Goal: Task Accomplishment & Management: Complete application form

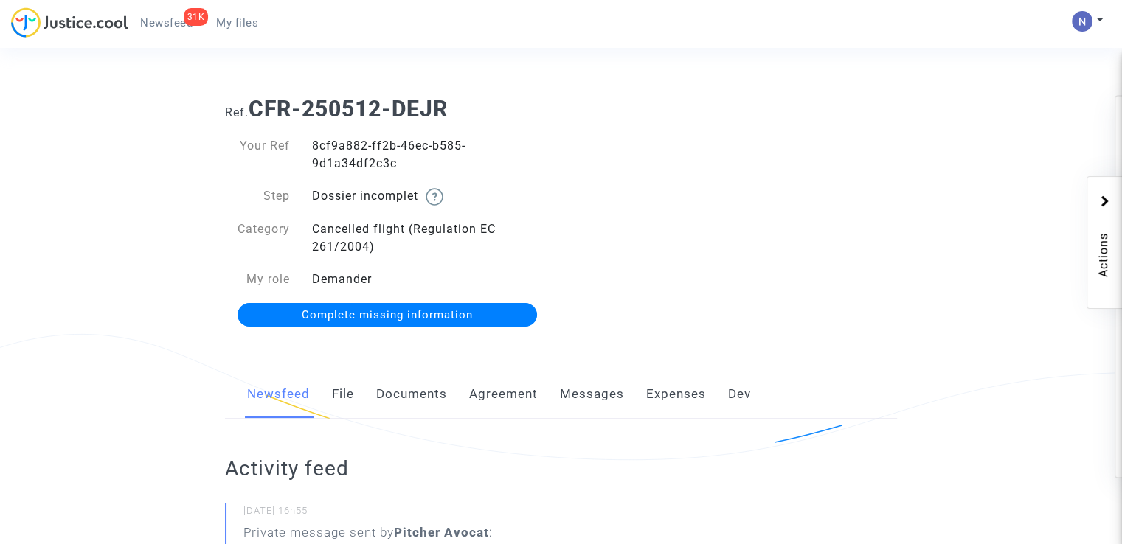
click at [424, 303] on link "Complete missing information" at bounding box center [387, 315] width 300 height 24
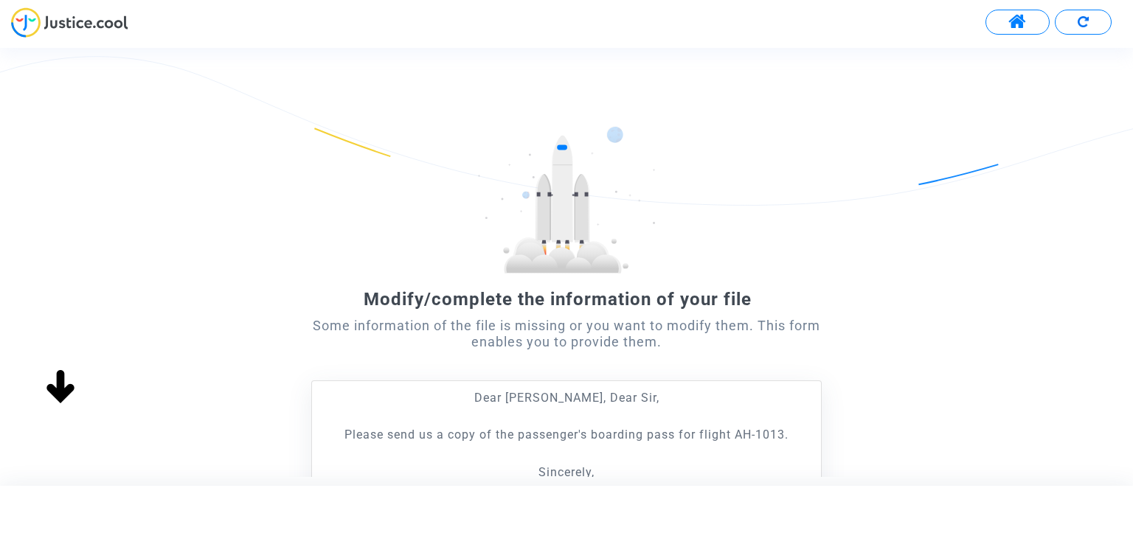
scroll to position [243, 0]
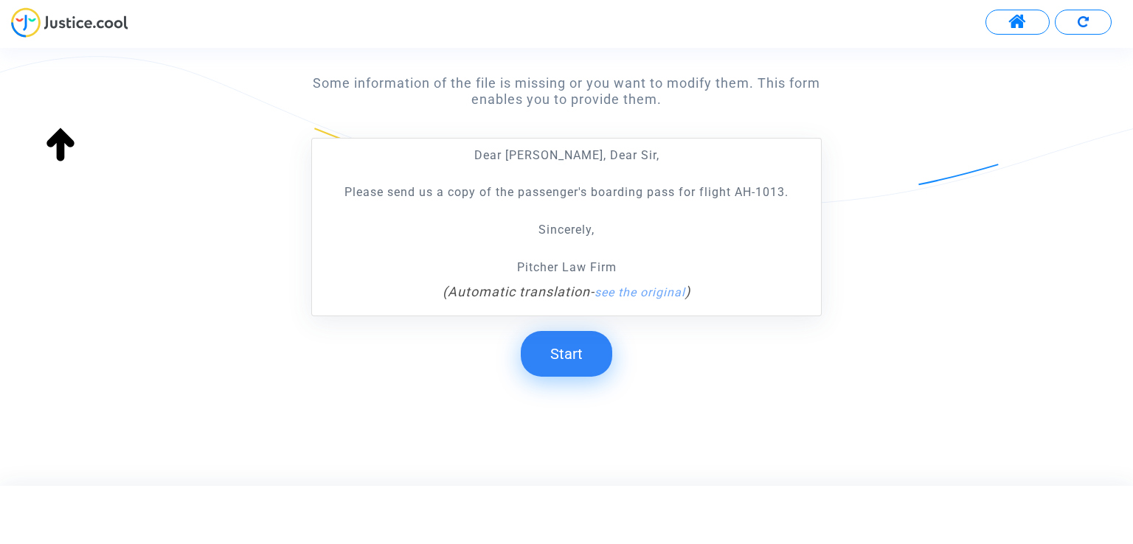
click at [626, 212] on div "Dear [PERSON_NAME], Dear Sir, Please send us a copy of the passenger's boarding…" at bounding box center [565, 211] width 493 height 131
click at [554, 356] on button "Start" at bounding box center [566, 354] width 91 height 46
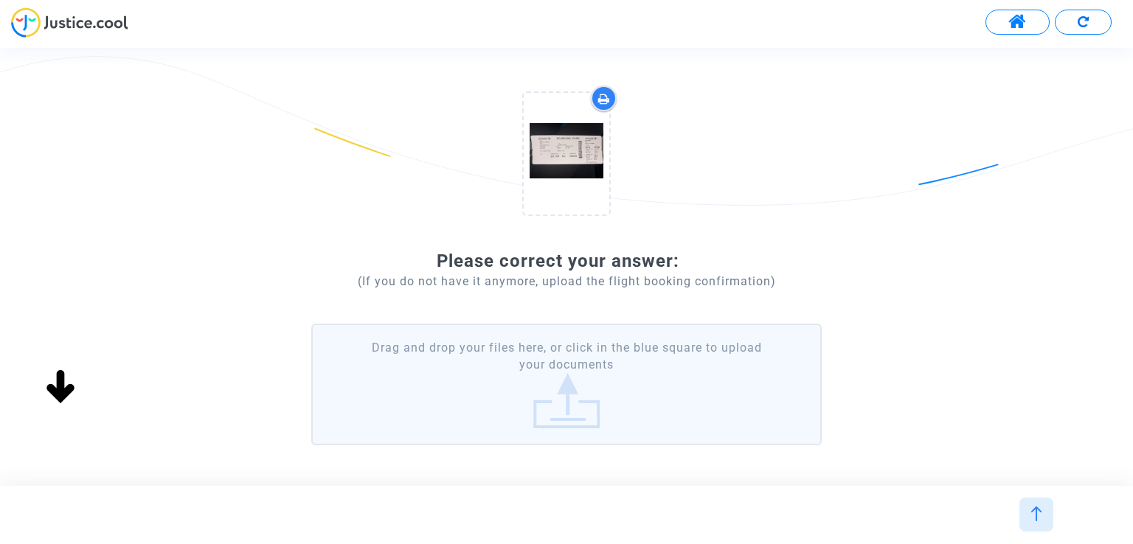
scroll to position [220, 0]
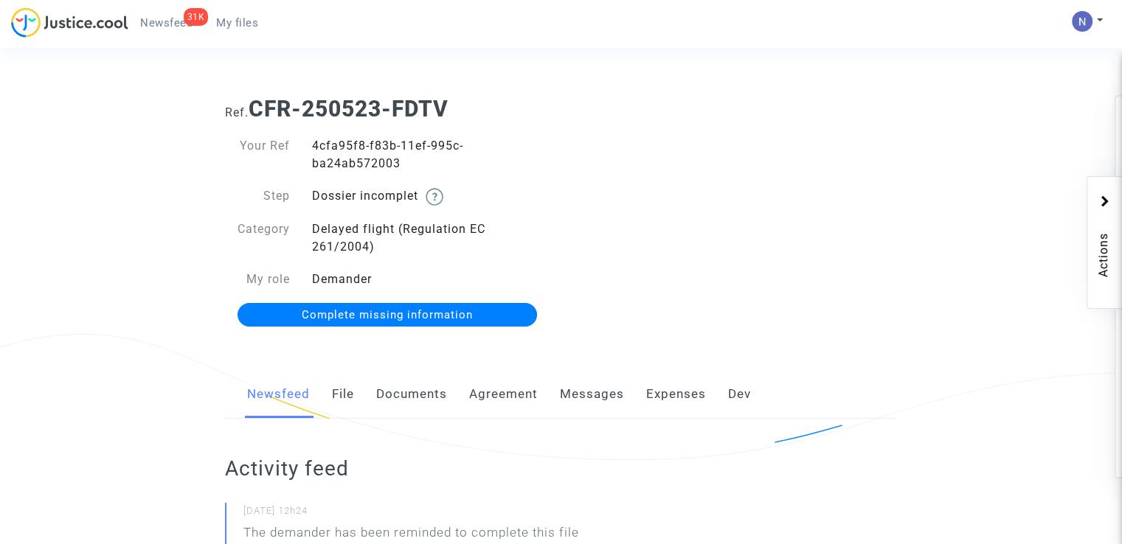
click at [375, 316] on span "Complete missing information" at bounding box center [387, 314] width 171 height 13
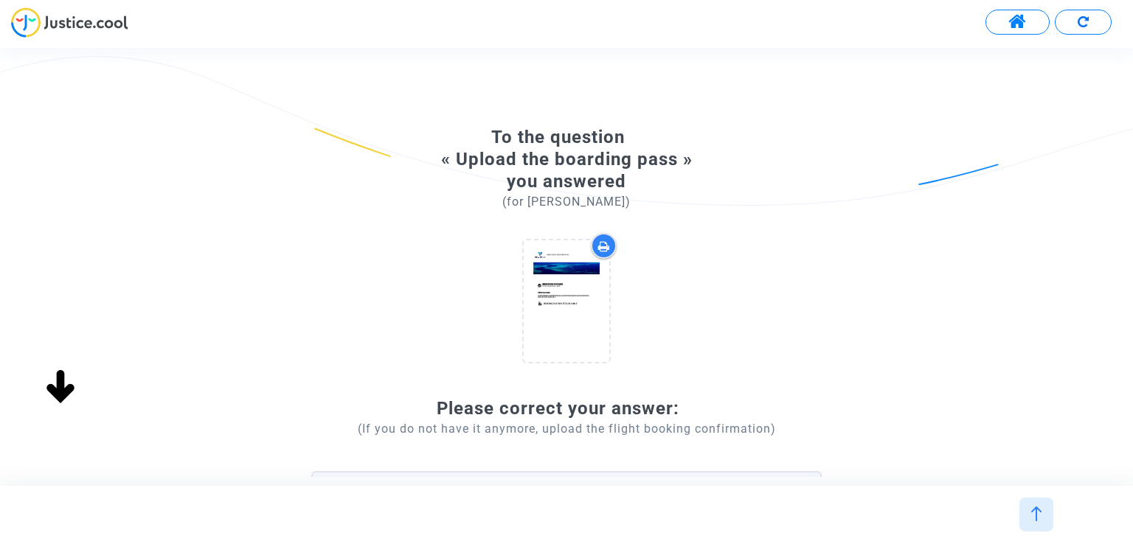
scroll to position [220, 0]
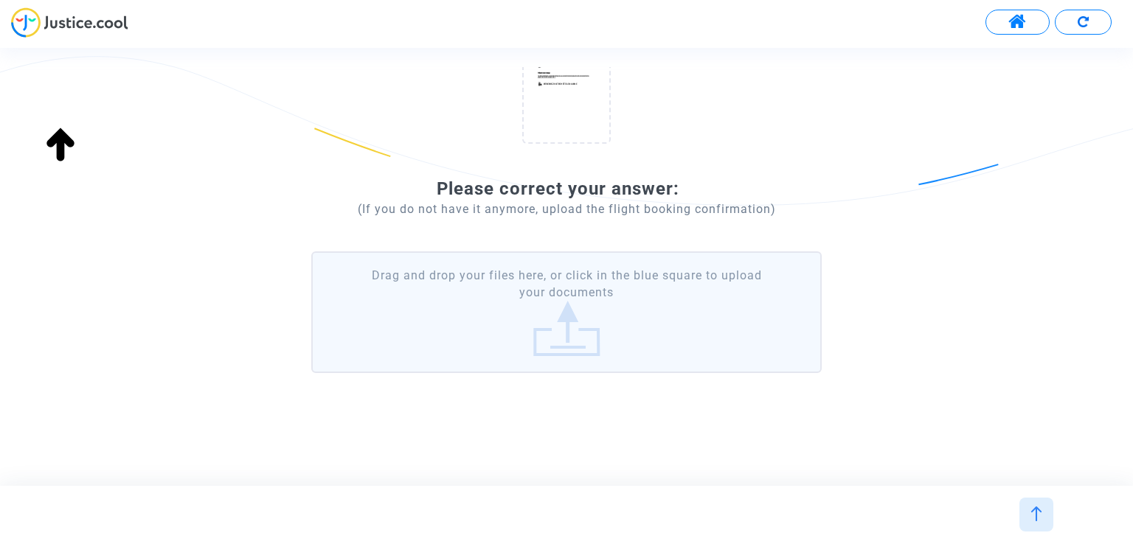
click at [579, 319] on label "Drag and drop your files here, or click in the blue square to upload your docum…" at bounding box center [566, 312] width 510 height 122
click at [0, 0] on input "Drag and drop your files here, or click in the blue square to upload your docum…" at bounding box center [0, 0] width 0 height 0
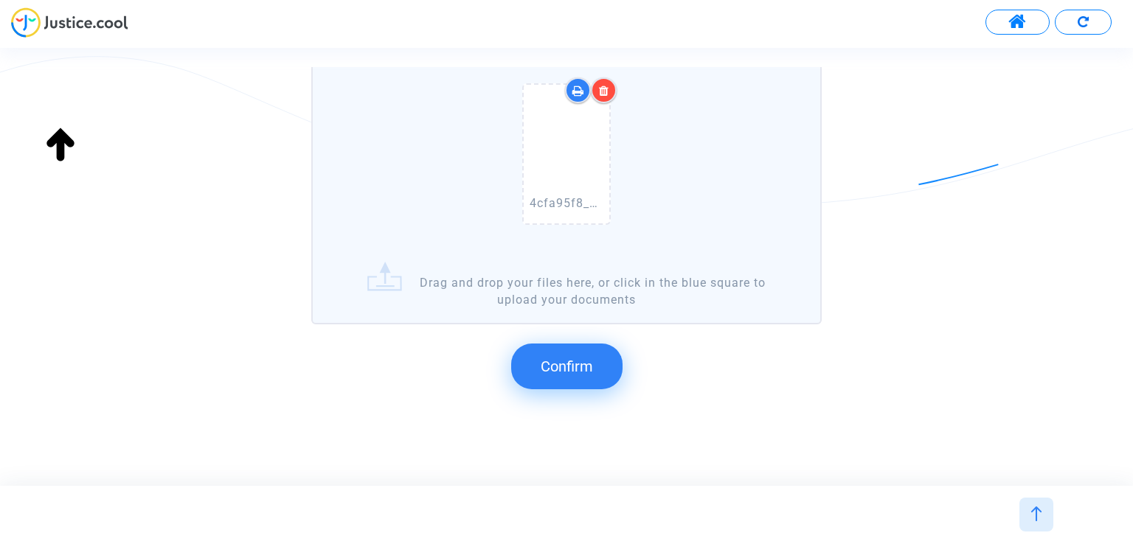
scroll to position [448, 0]
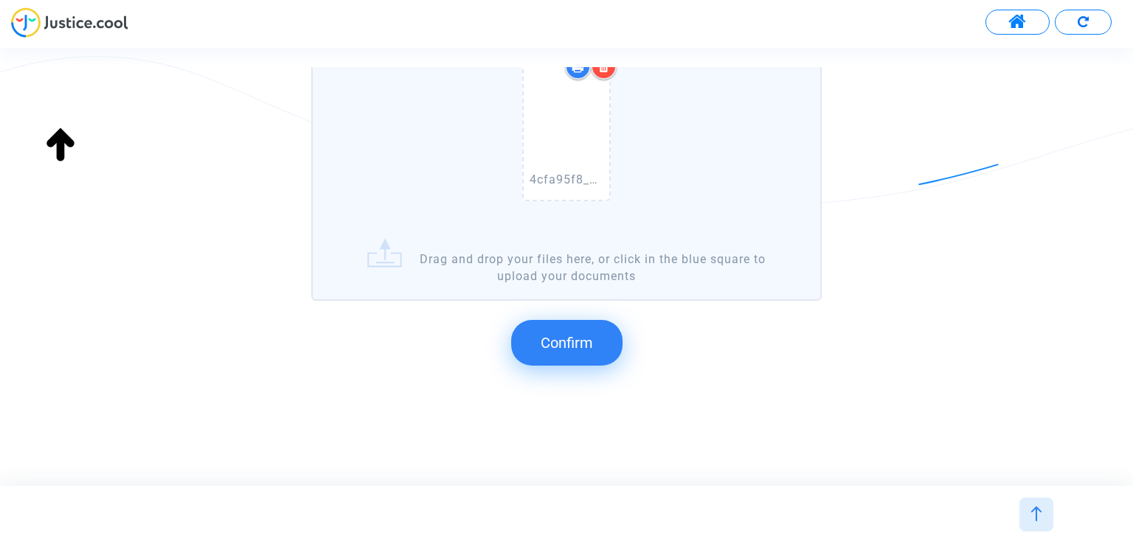
click at [575, 361] on button "Confirm" at bounding box center [566, 343] width 111 height 46
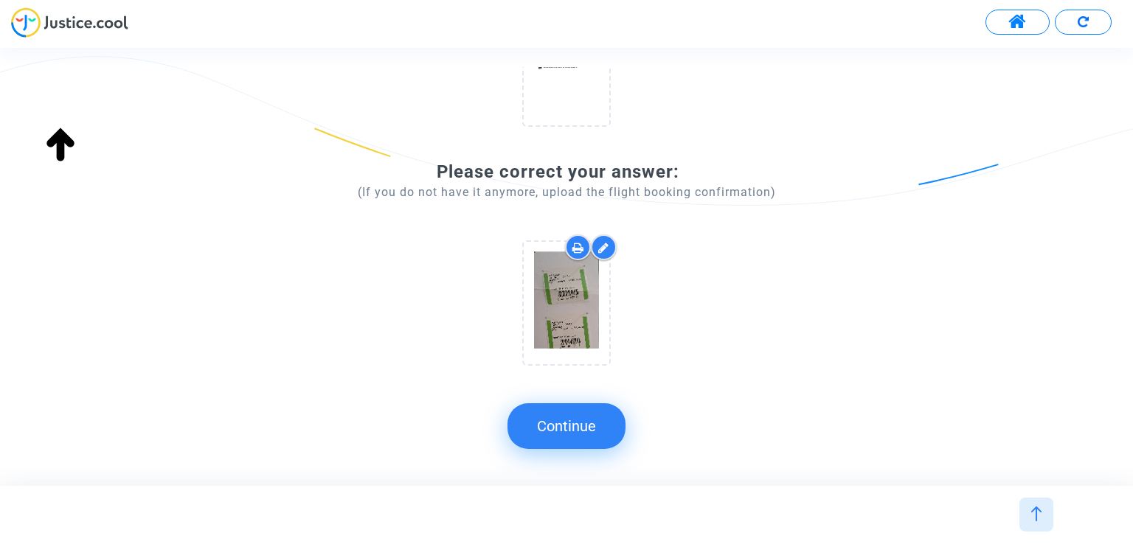
scroll to position [235, 0]
click at [566, 431] on button "Continue" at bounding box center [566, 426] width 118 height 46
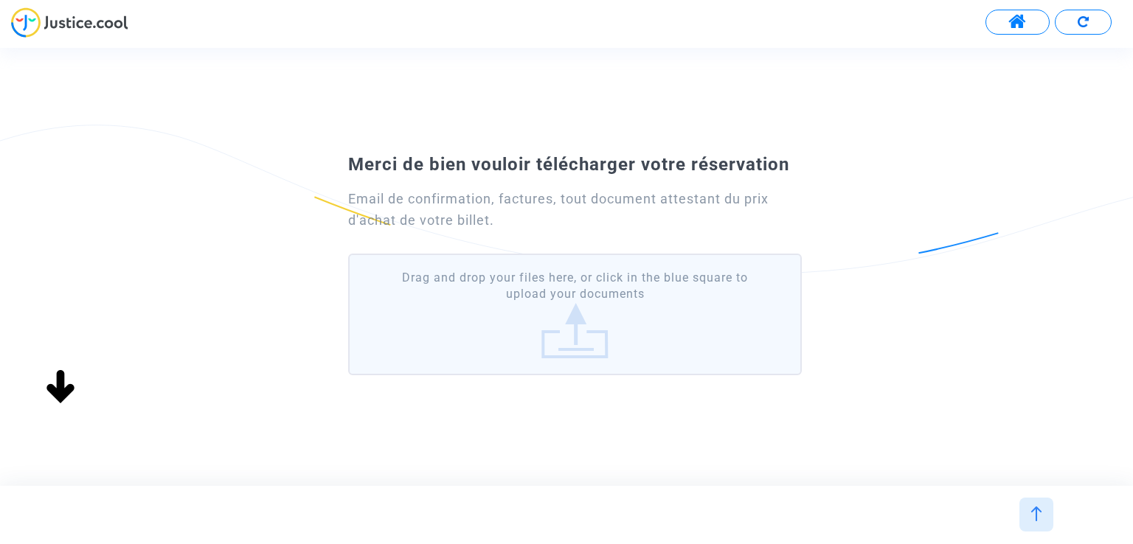
click at [534, 315] on label "Drag and drop your files here, or click in the blue square to upload your docum…" at bounding box center [574, 315] width 453 height 122
click at [0, 0] on input "Drag and drop your files here, or click in the blue square to upload your docum…" at bounding box center [0, 0] width 0 height 0
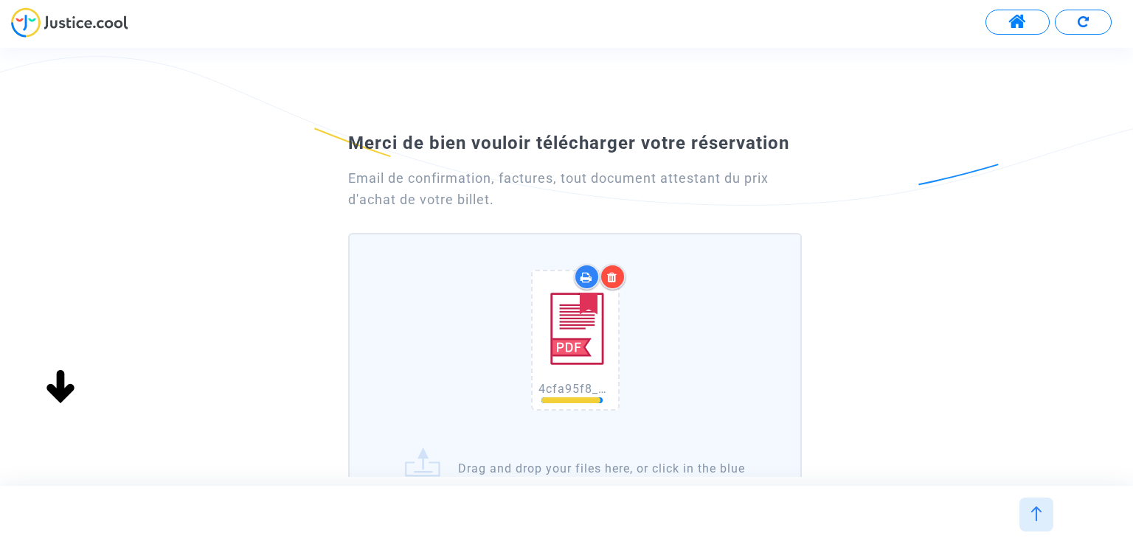
scroll to position [117, 0]
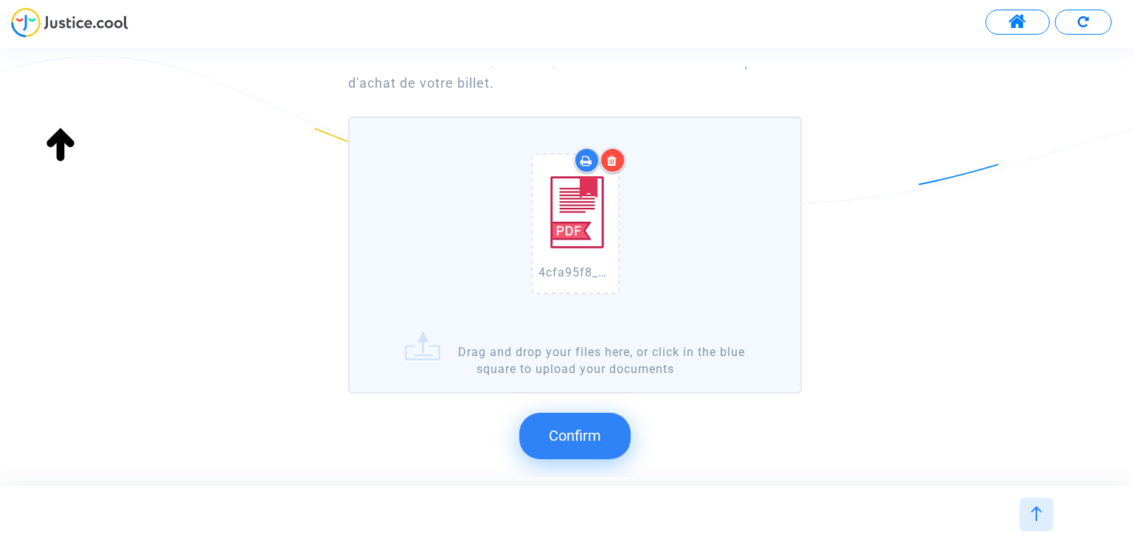
click at [555, 445] on button "Confirm" at bounding box center [574, 436] width 111 height 46
click at [597, 439] on div at bounding box center [566, 272] width 1133 height 544
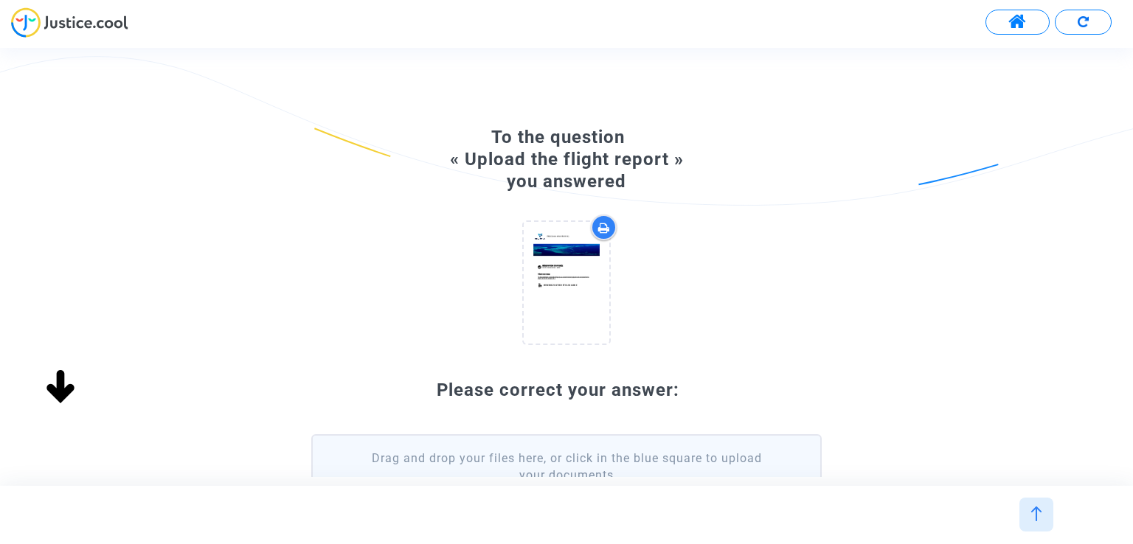
scroll to position [183, 0]
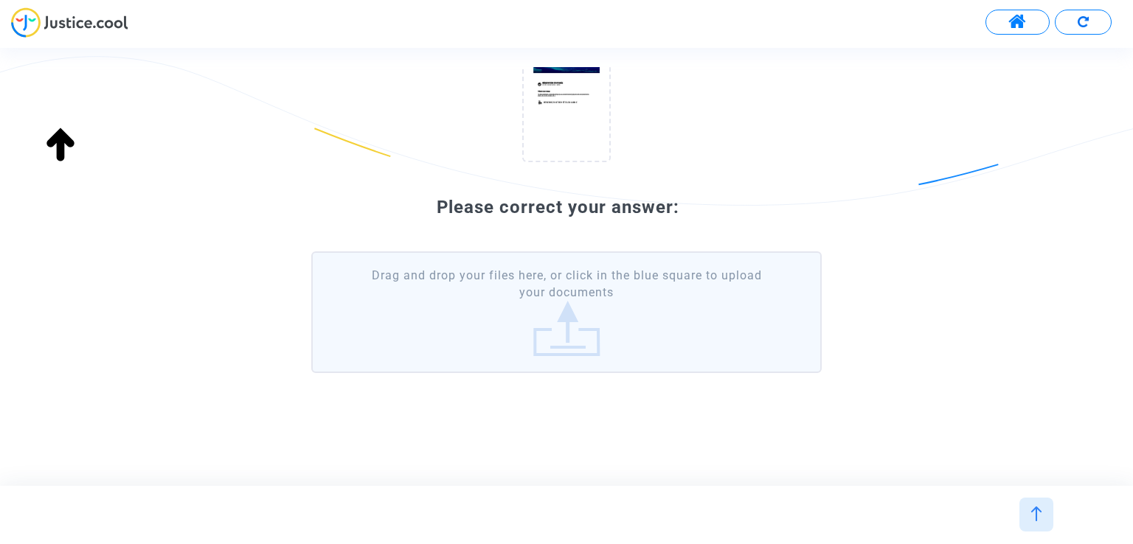
click at [715, 349] on label "Drag and drop your files here, or click in the blue square to upload your docum…" at bounding box center [566, 312] width 510 height 122
click at [0, 0] on input "Drag and drop your files here, or click in the blue square to upload your docum…" at bounding box center [0, 0] width 0 height 0
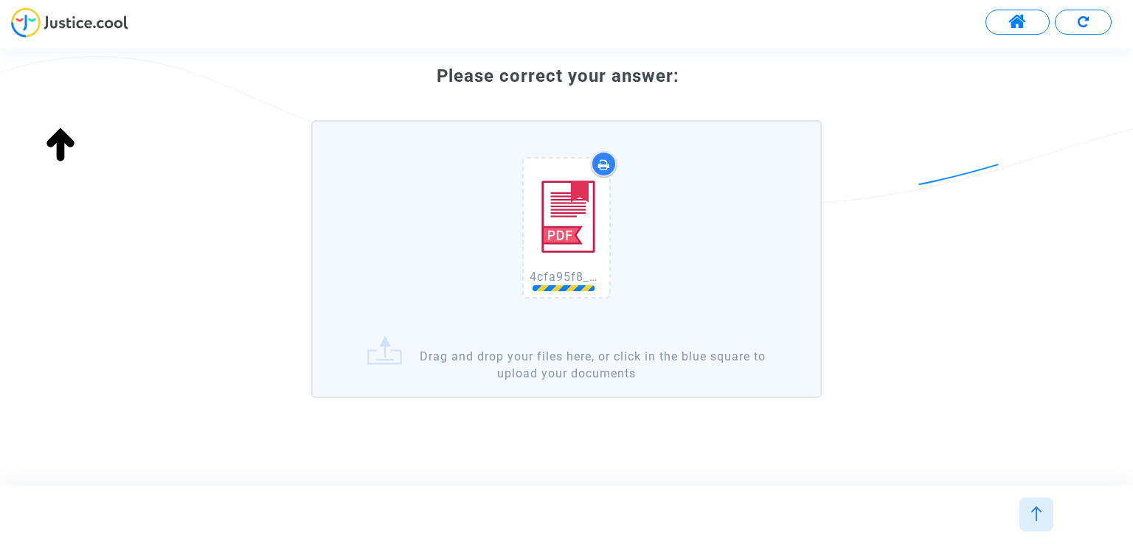
scroll to position [339, 0]
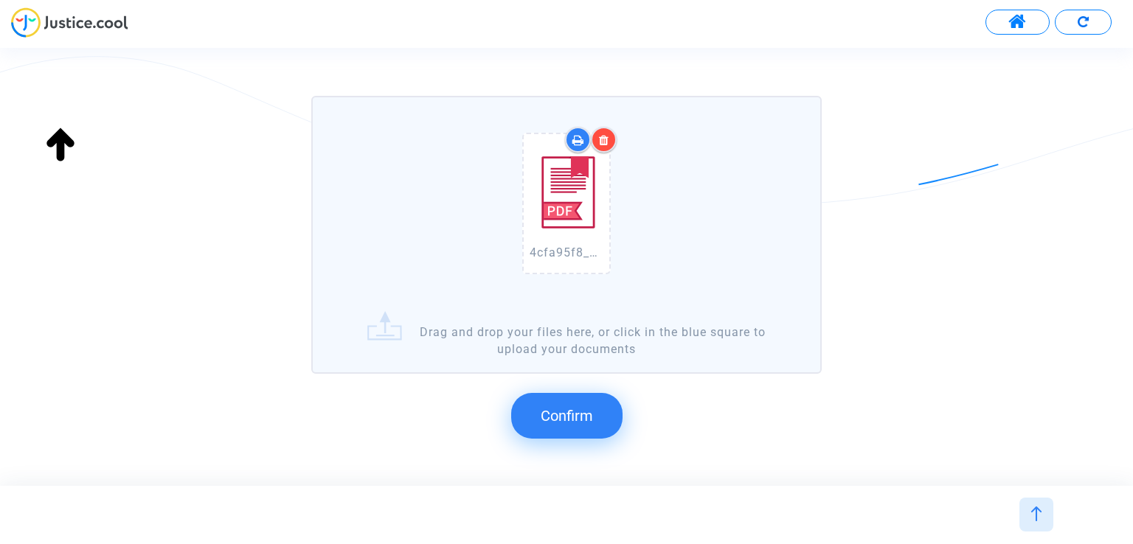
click at [569, 393] on button "Confirm" at bounding box center [566, 416] width 111 height 46
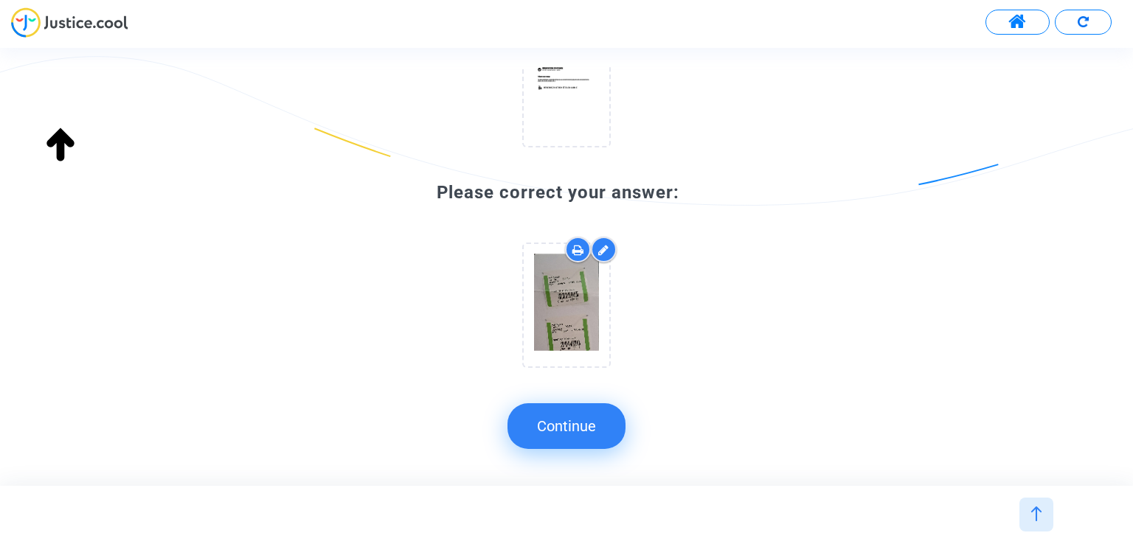
click at [587, 431] on button "Continue" at bounding box center [566, 426] width 118 height 46
